Goal: Task Accomplishment & Management: Complete application form

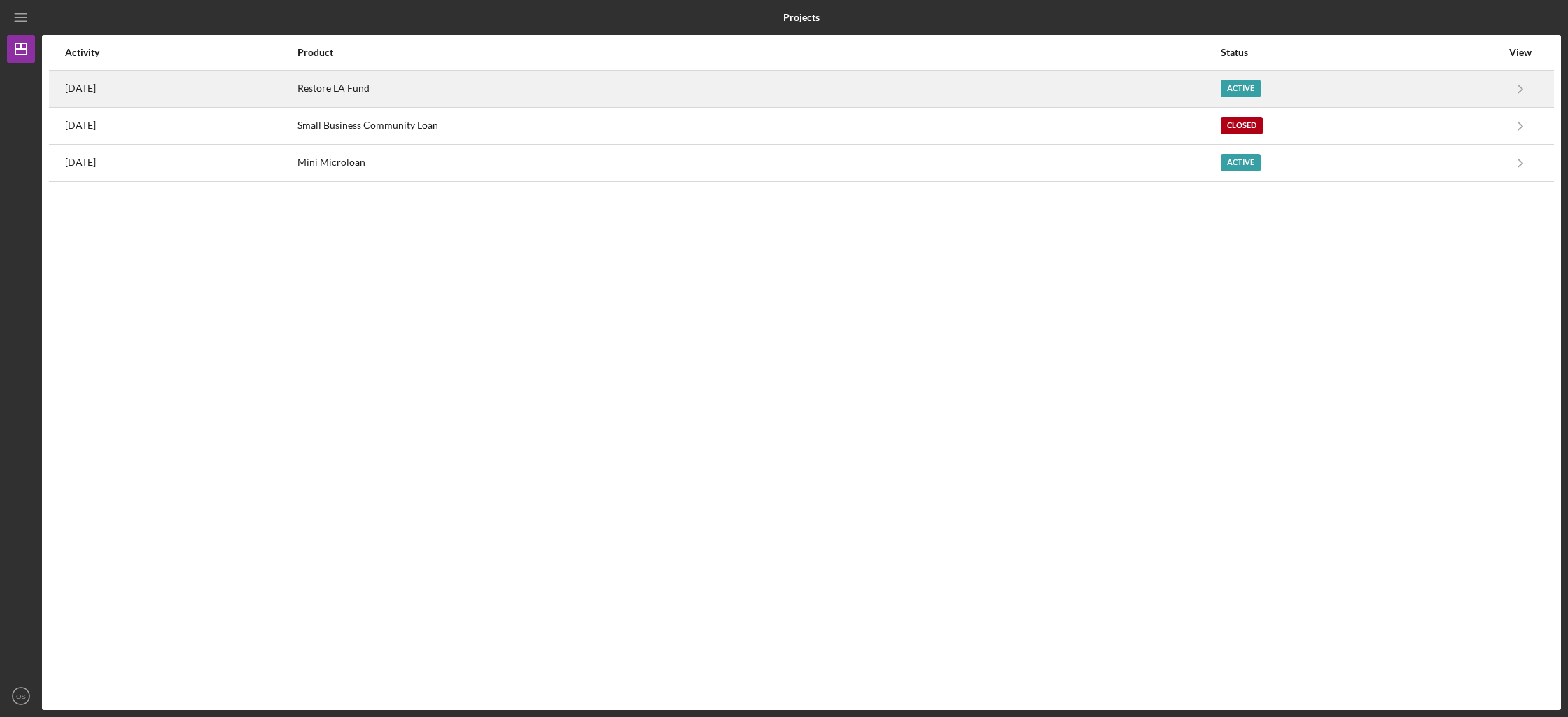
click at [677, 84] on div "Restore LA Fund" at bounding box center [759, 88] width 922 height 35
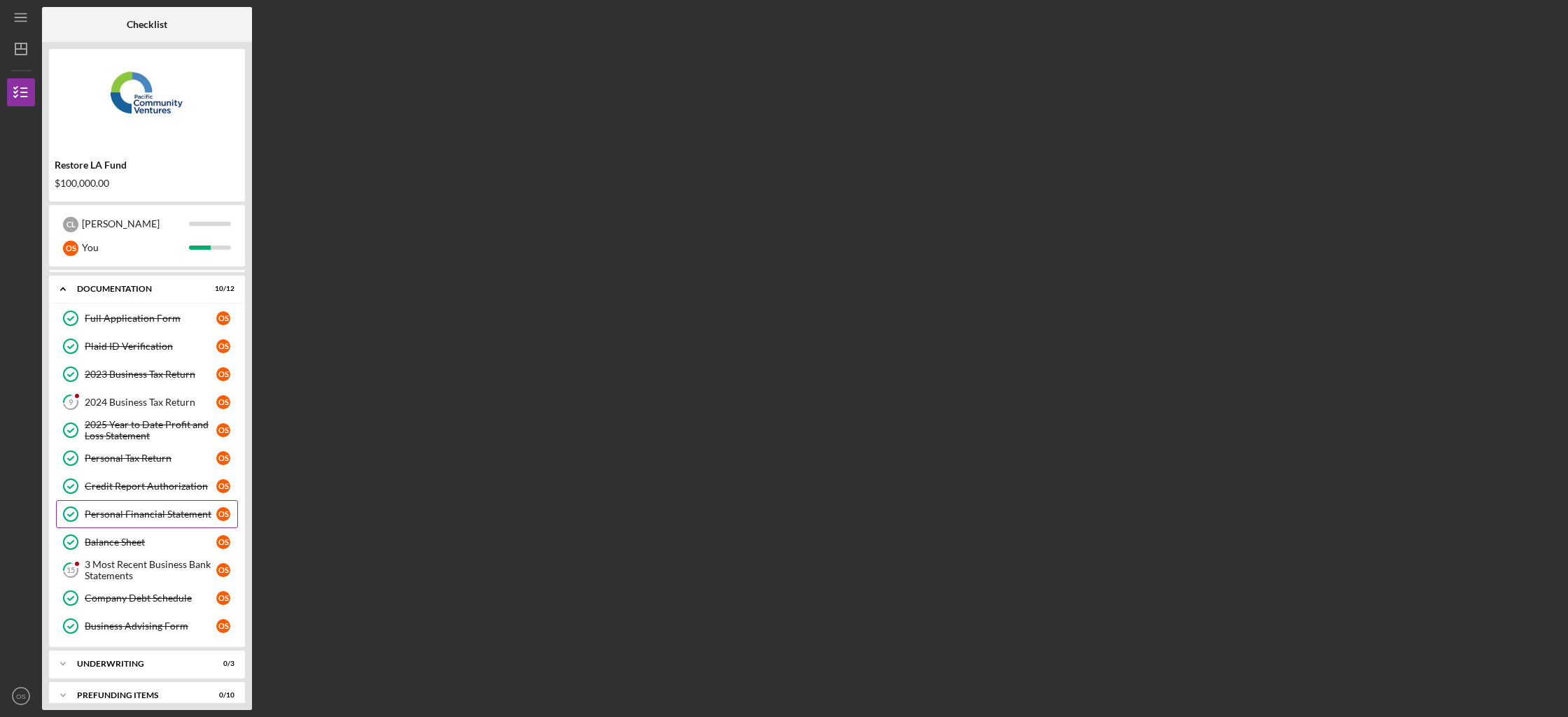
scroll to position [40, 0]
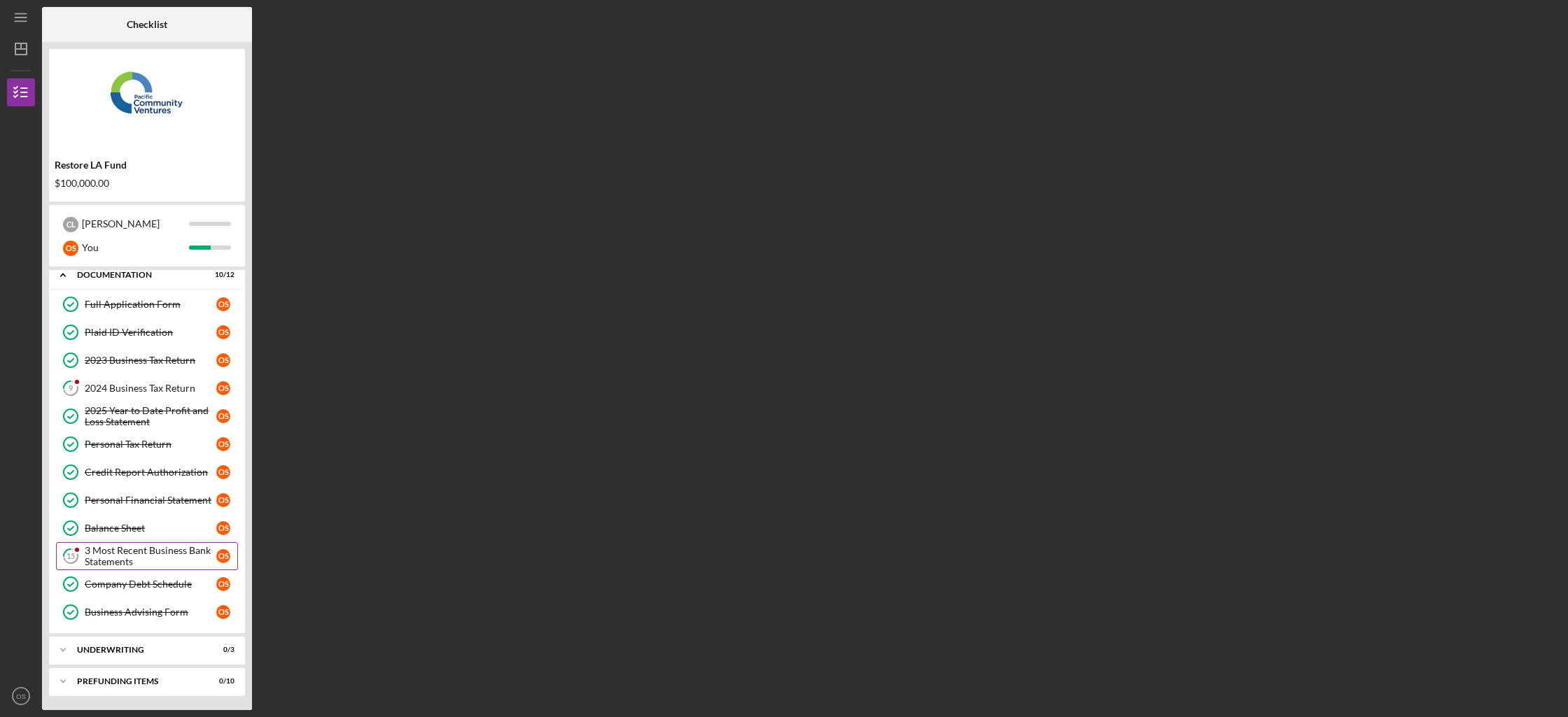
click at [186, 545] on div "3 Most Recent Business Bank Statements" at bounding box center [150, 556] width 132 height 23
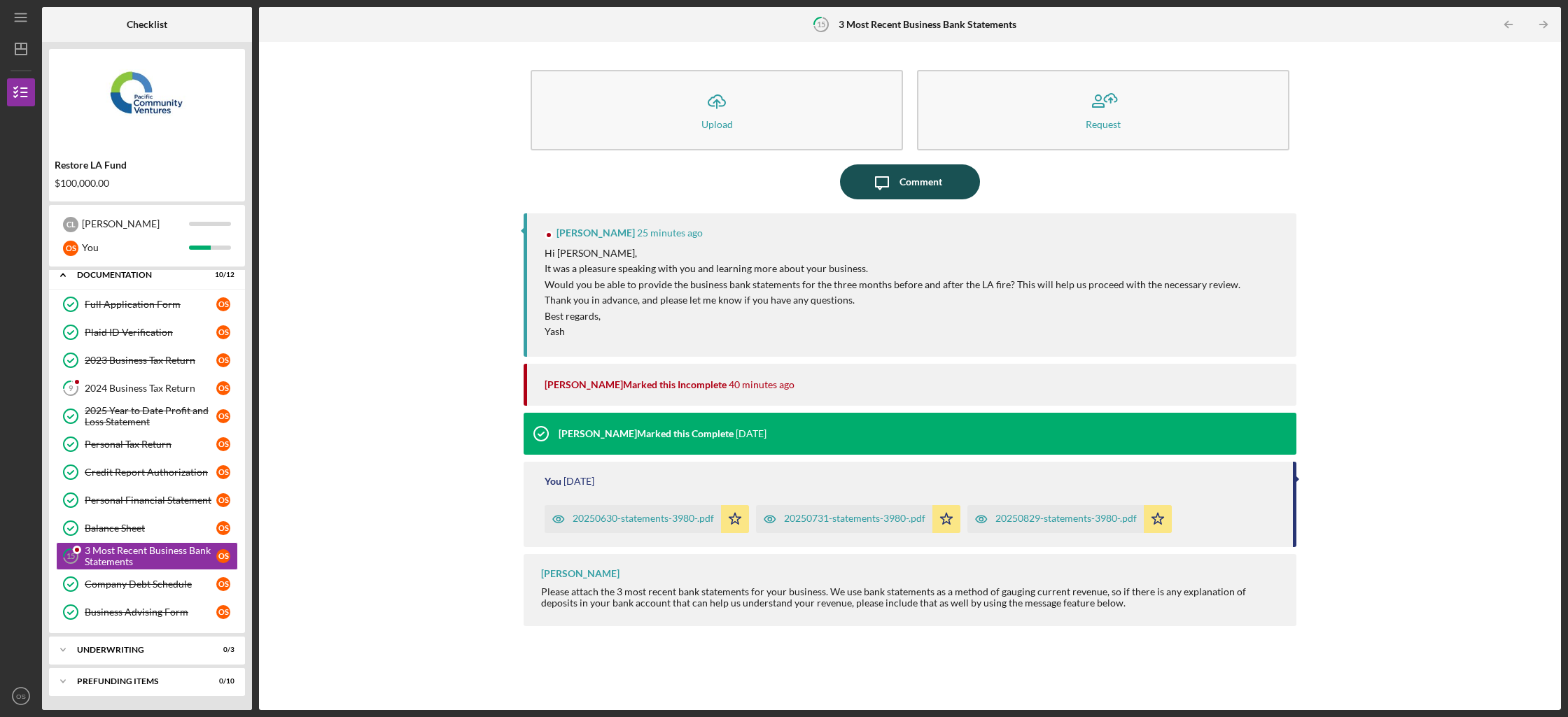
click at [879, 179] on icon "Icon/Message" at bounding box center [882, 181] width 35 height 35
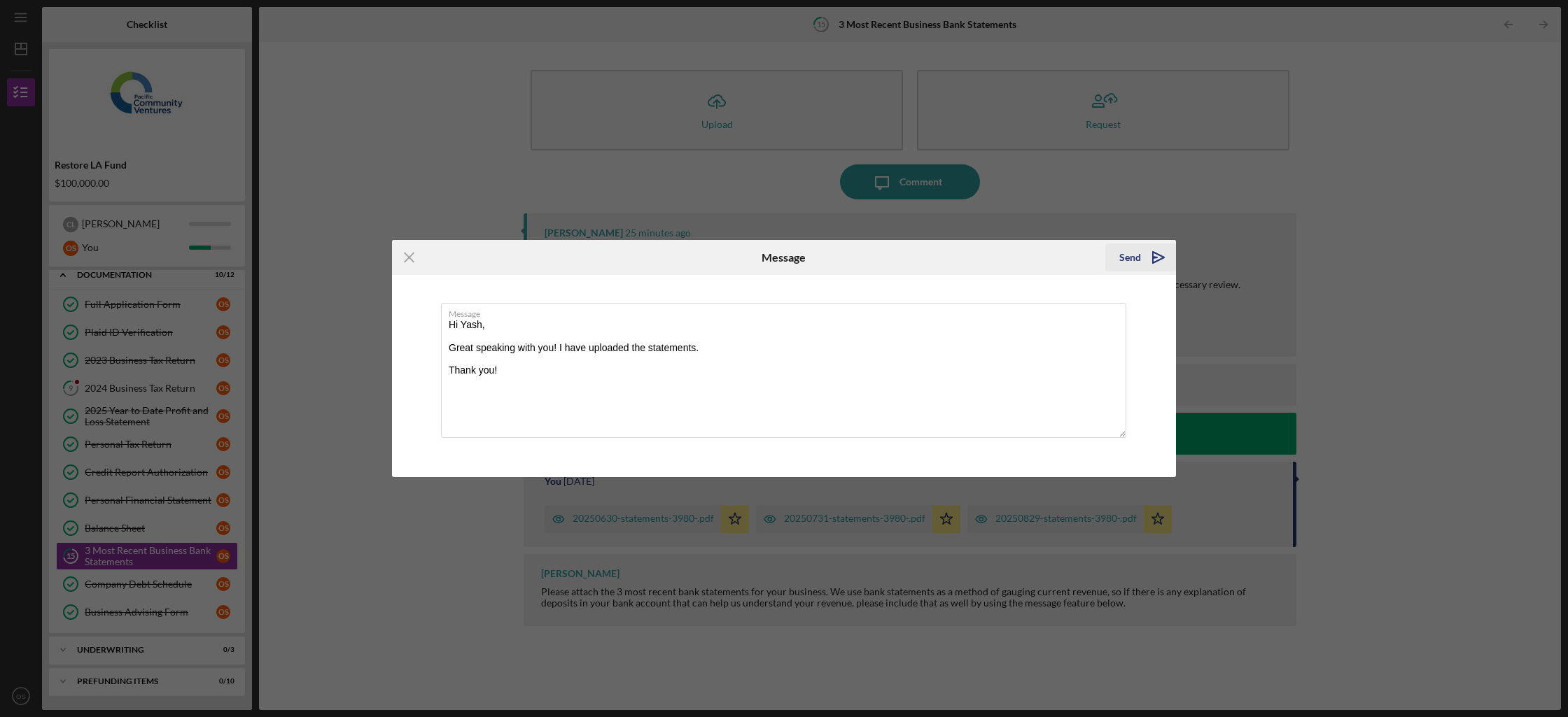
type textarea "Hi Yash, Great speaking with you! I have uploaded the statements. Thank you!"
click at [1118, 258] on button "Send Icon/icon-invite-send" at bounding box center [1140, 258] width 70 height 28
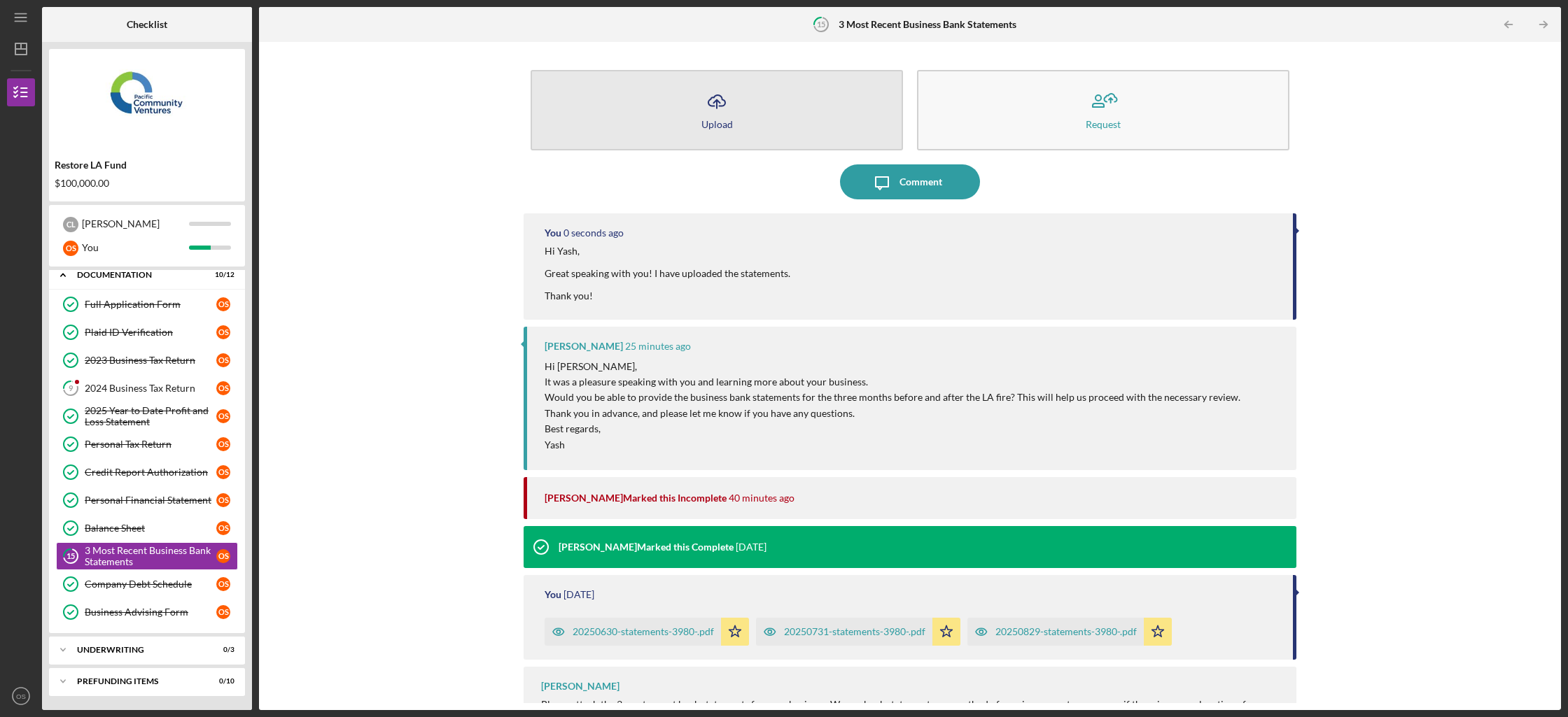
click at [701, 125] on div "Upload" at bounding box center [717, 124] width 32 height 11
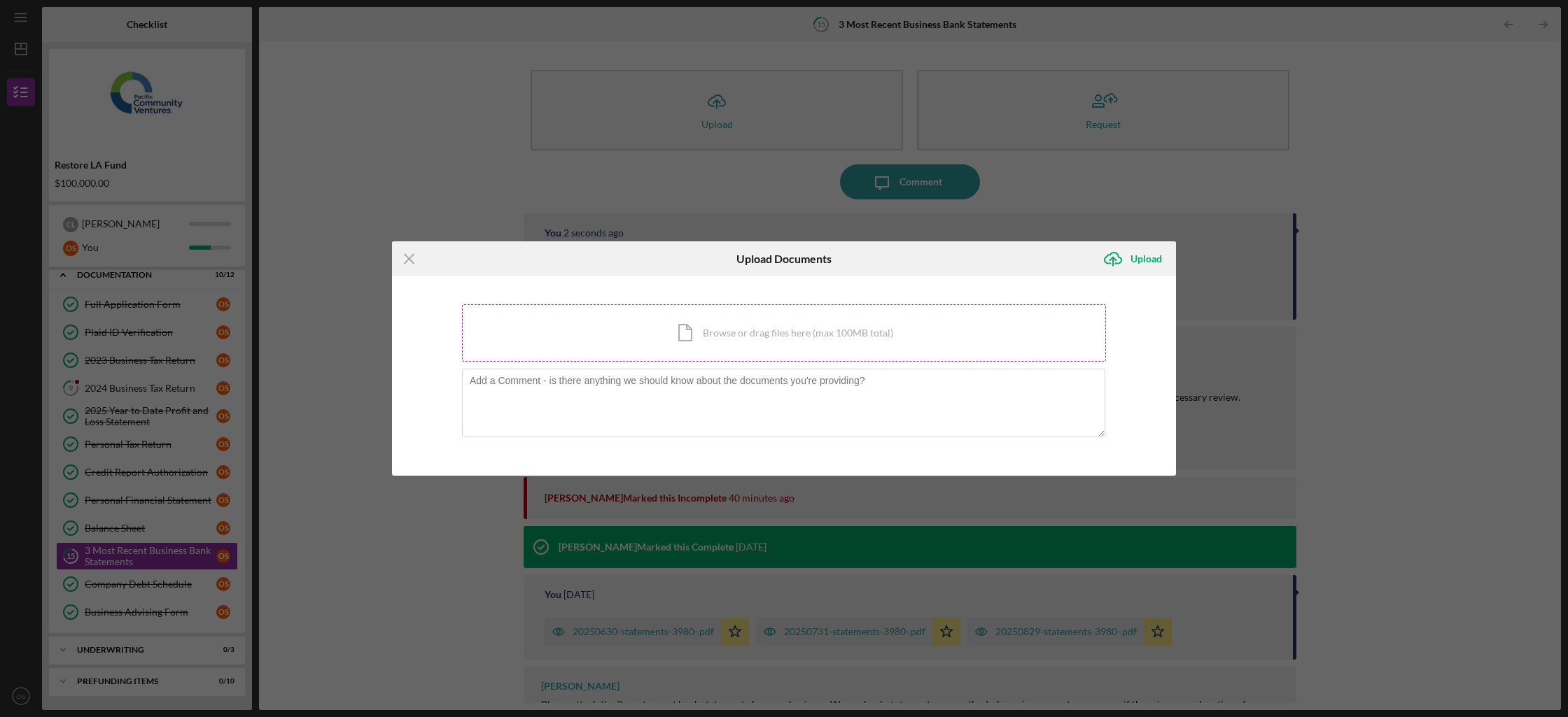
click at [725, 318] on div "Icon/Document Browse or drag files here (max 100MB total) Tap to choose files o…" at bounding box center [784, 333] width 644 height 58
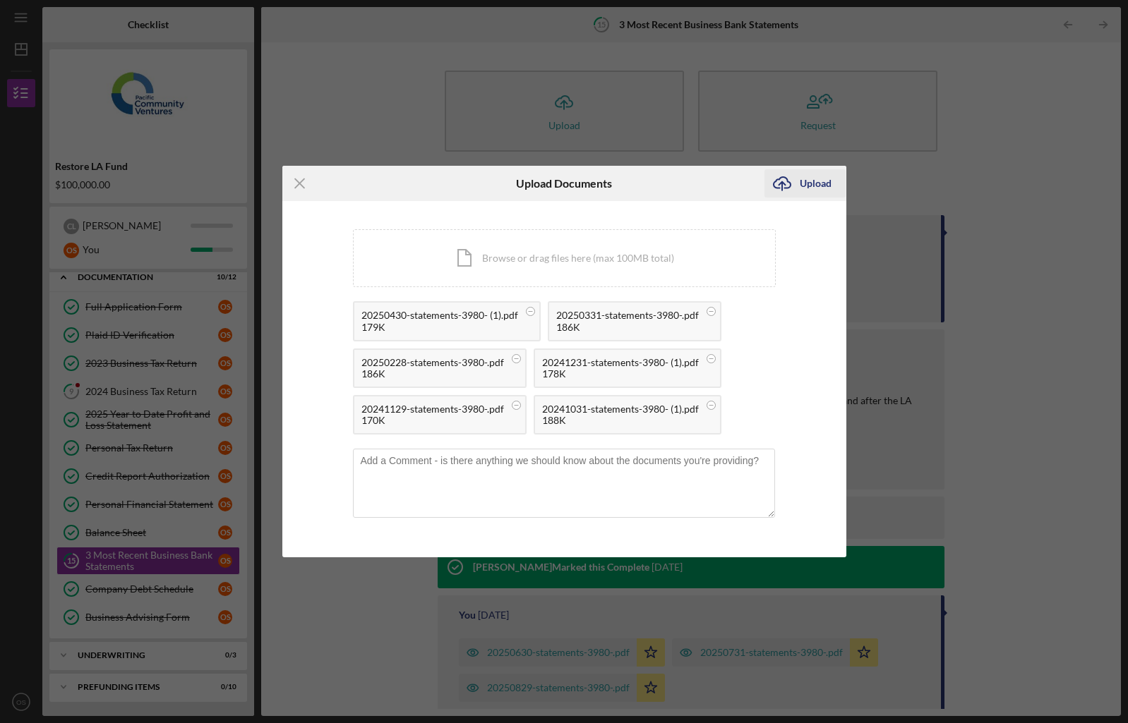
click at [804, 179] on div "Upload" at bounding box center [816, 183] width 32 height 28
